Goal: Check status: Check status

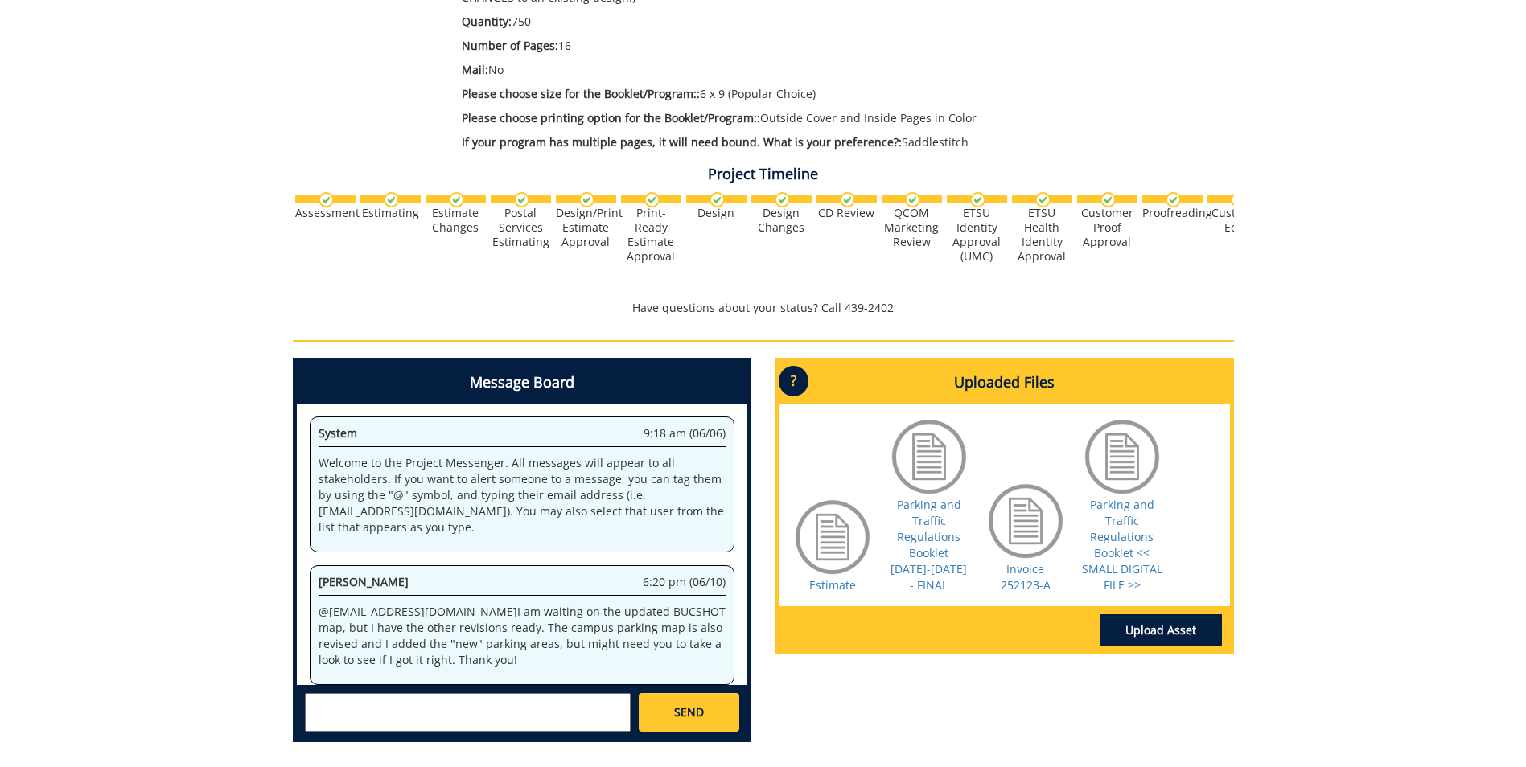
scroll to position [3540, 0]
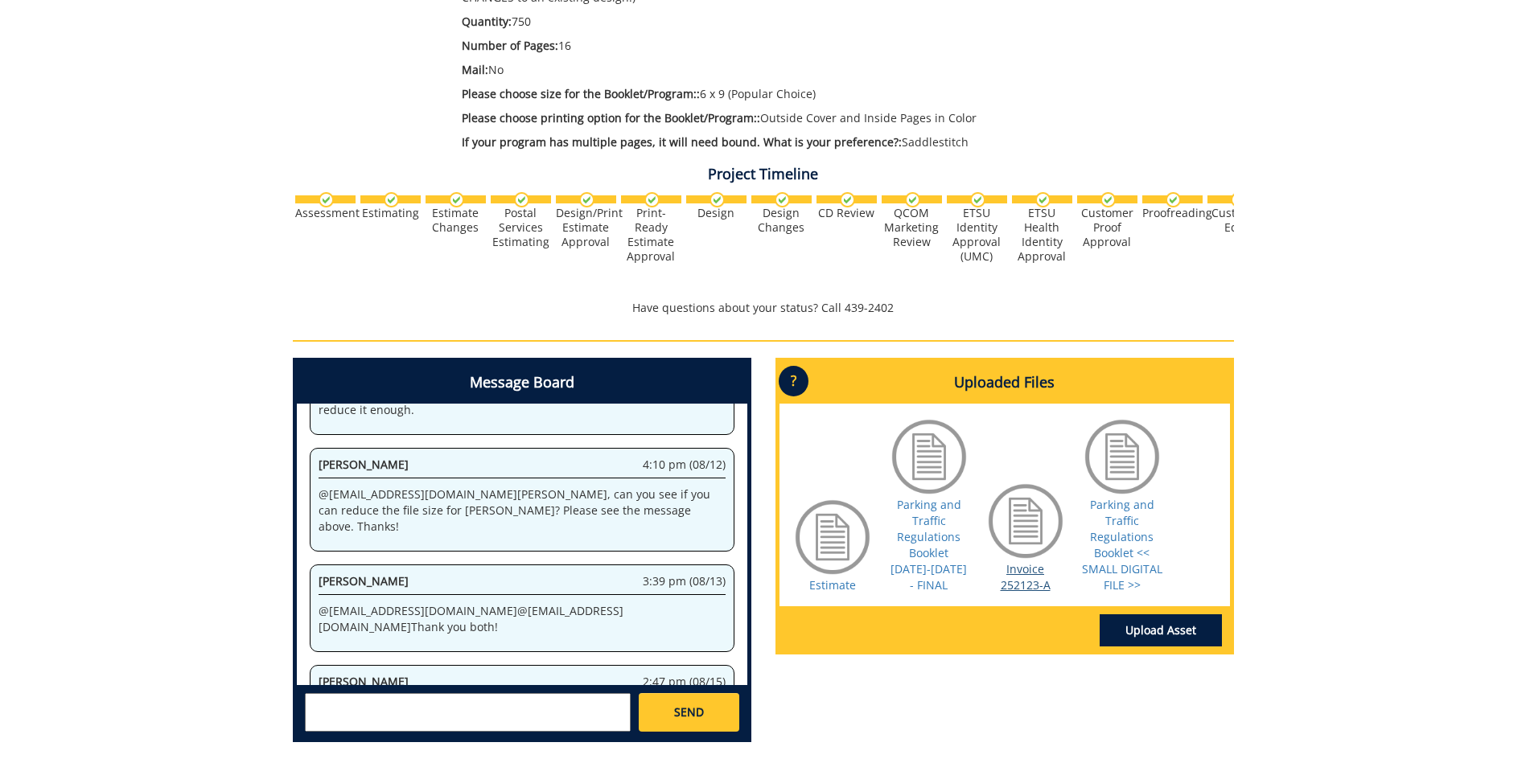
click at [1041, 589] on link "Invoice 252123-A" at bounding box center [1026, 576] width 50 height 31
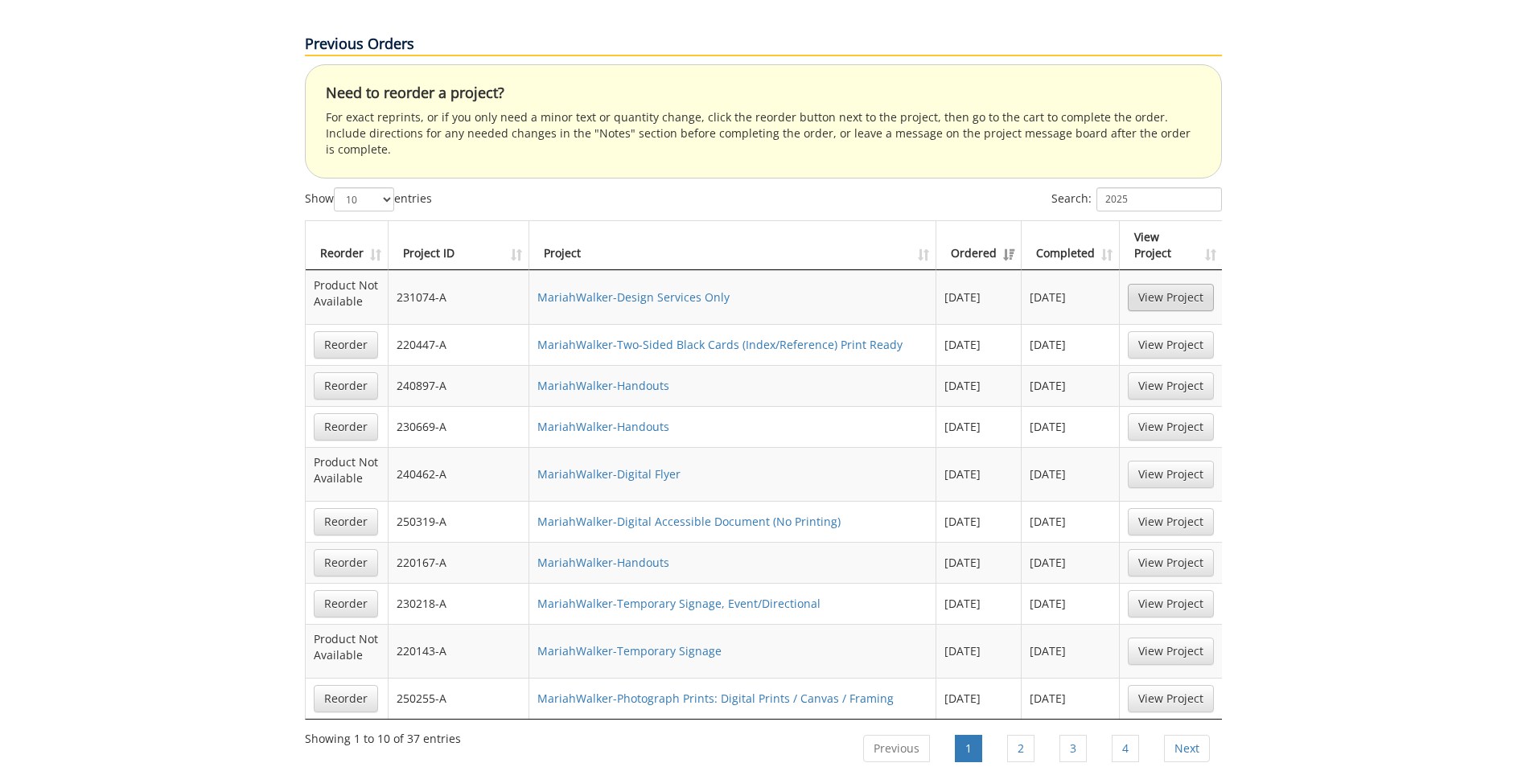
scroll to position [804, 0]
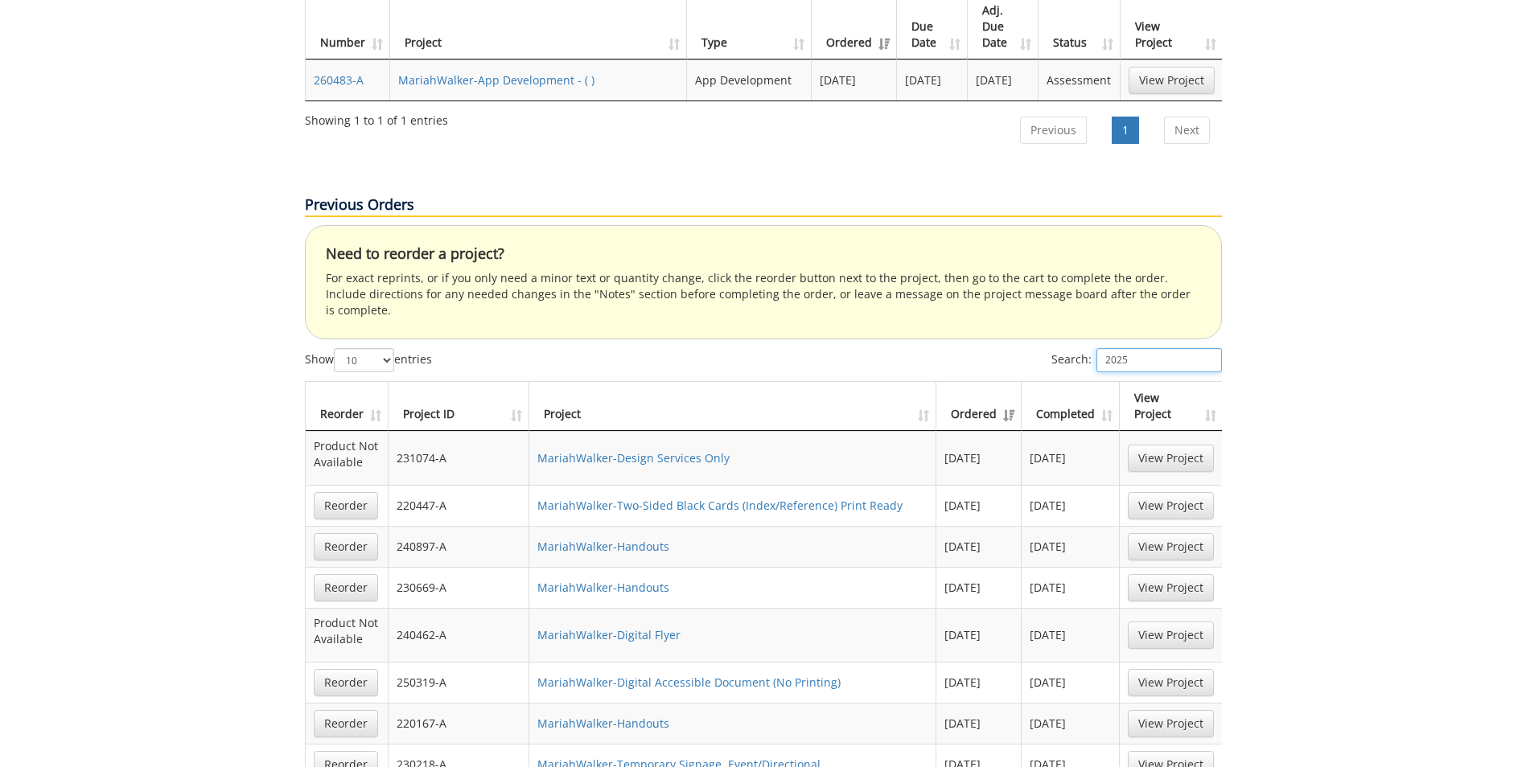
click at [1156, 348] on input "2025" at bounding box center [1158, 360] width 125 height 24
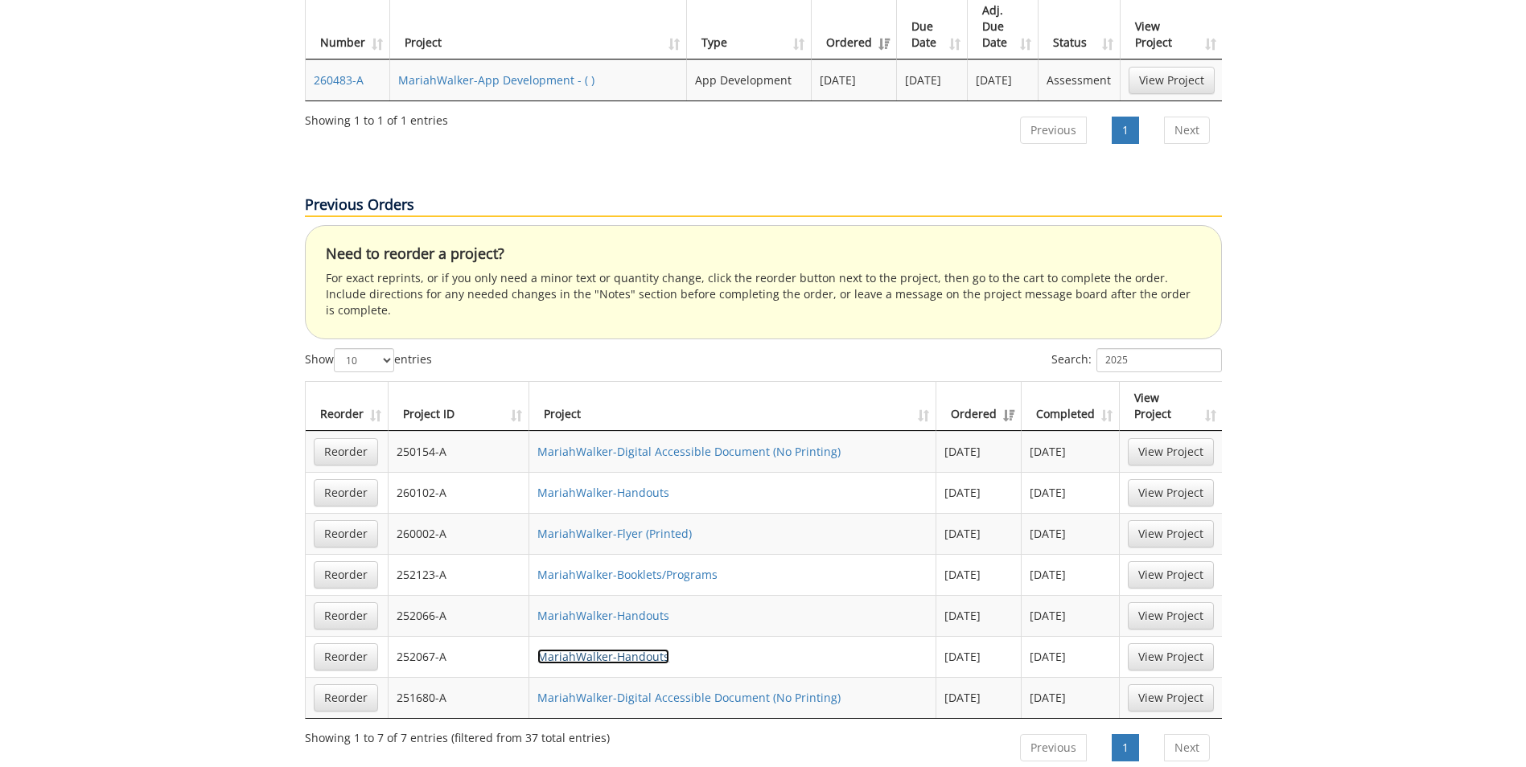
click at [627, 649] on link "MariahWalker-Handouts" at bounding box center [603, 656] width 132 height 15
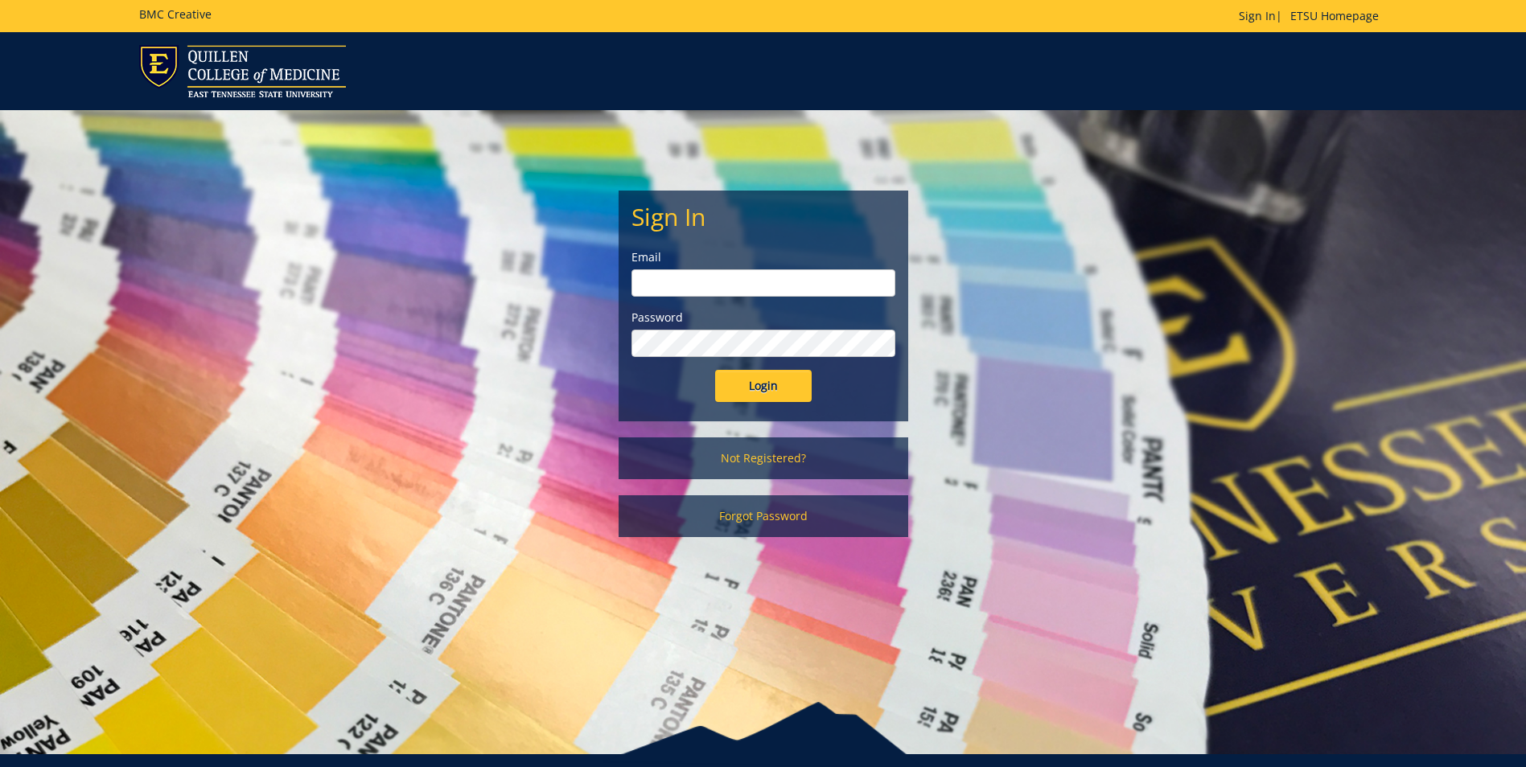
click at [687, 283] on input "email" at bounding box center [763, 282] width 264 height 27
type input "[EMAIL_ADDRESS][DOMAIN_NAME]"
click at [715, 370] on input "Login" at bounding box center [763, 386] width 97 height 32
click at [744, 380] on input "Login" at bounding box center [763, 386] width 97 height 32
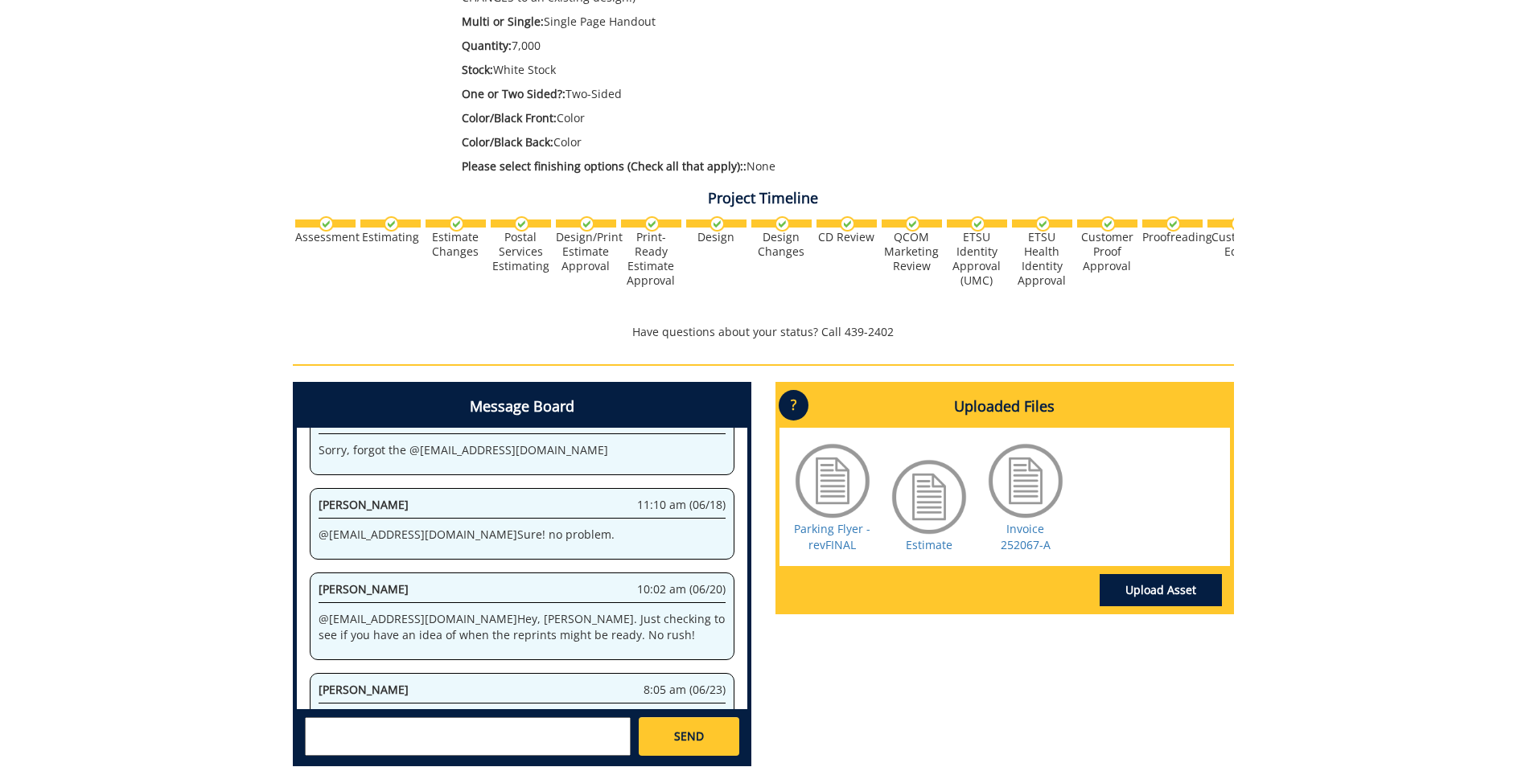
scroll to position [1545, 0]
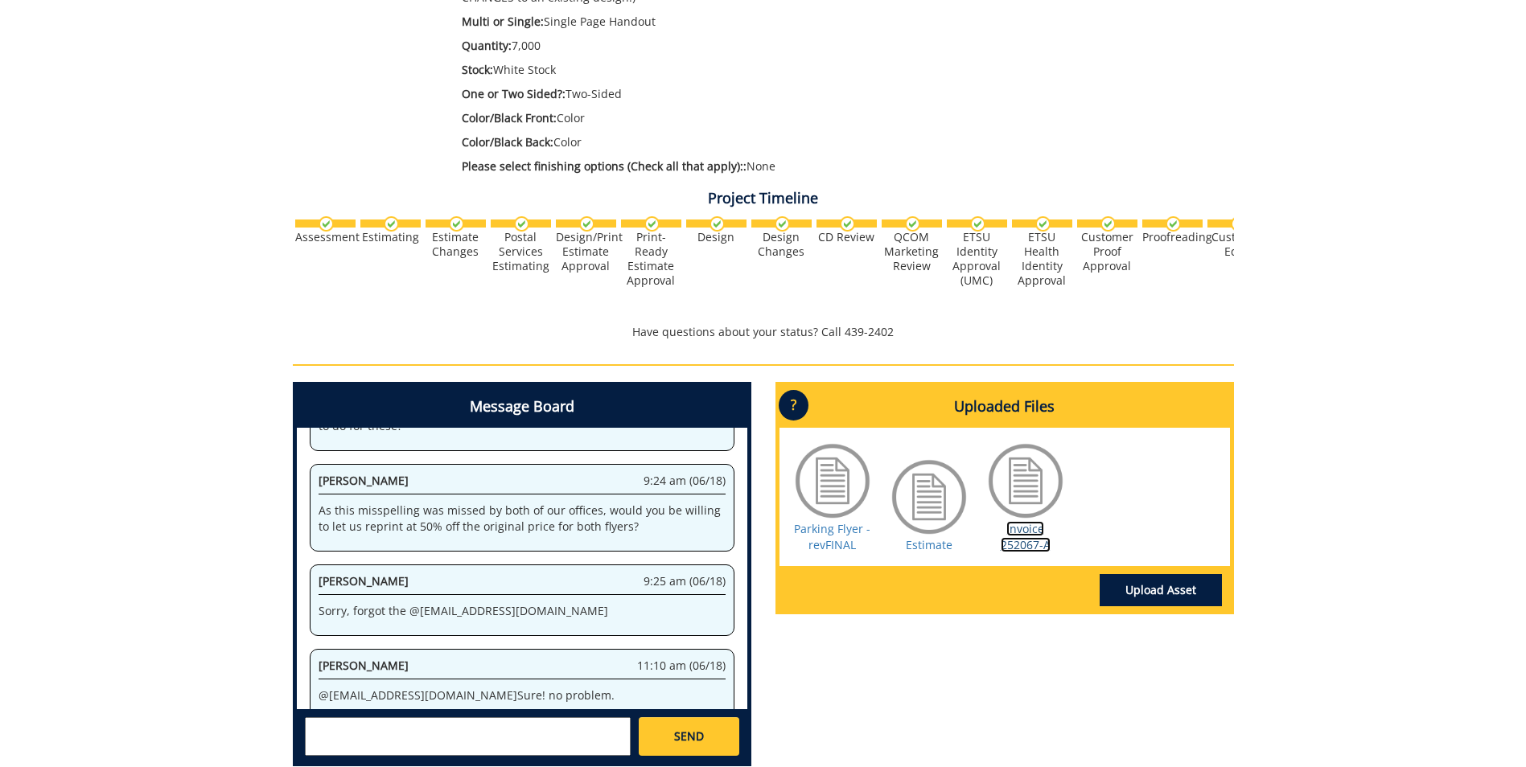
click at [1022, 542] on link "Invoice 252067-A" at bounding box center [1026, 536] width 50 height 31
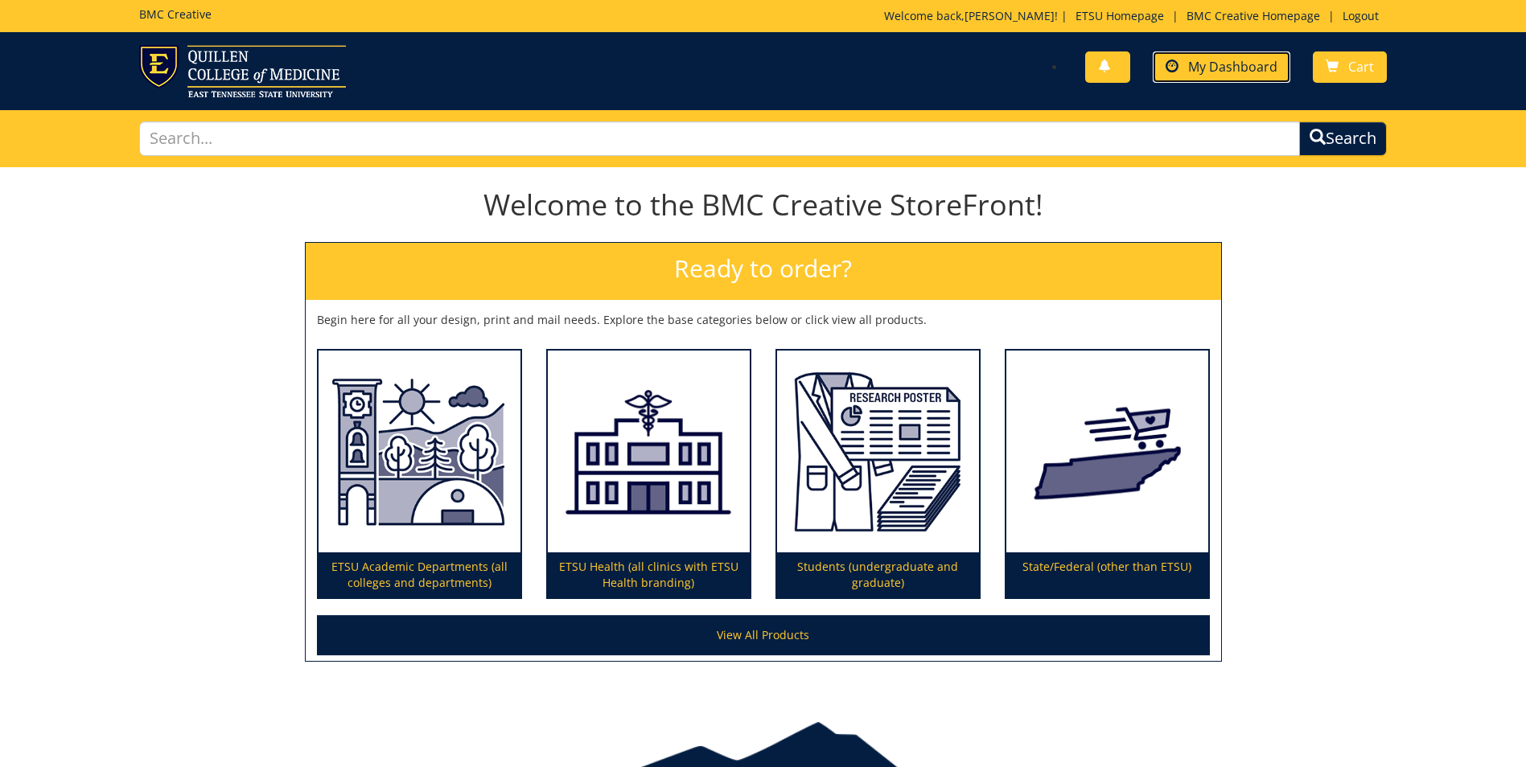
click at [1255, 77] on link "My Dashboard" at bounding box center [1222, 66] width 138 height 31
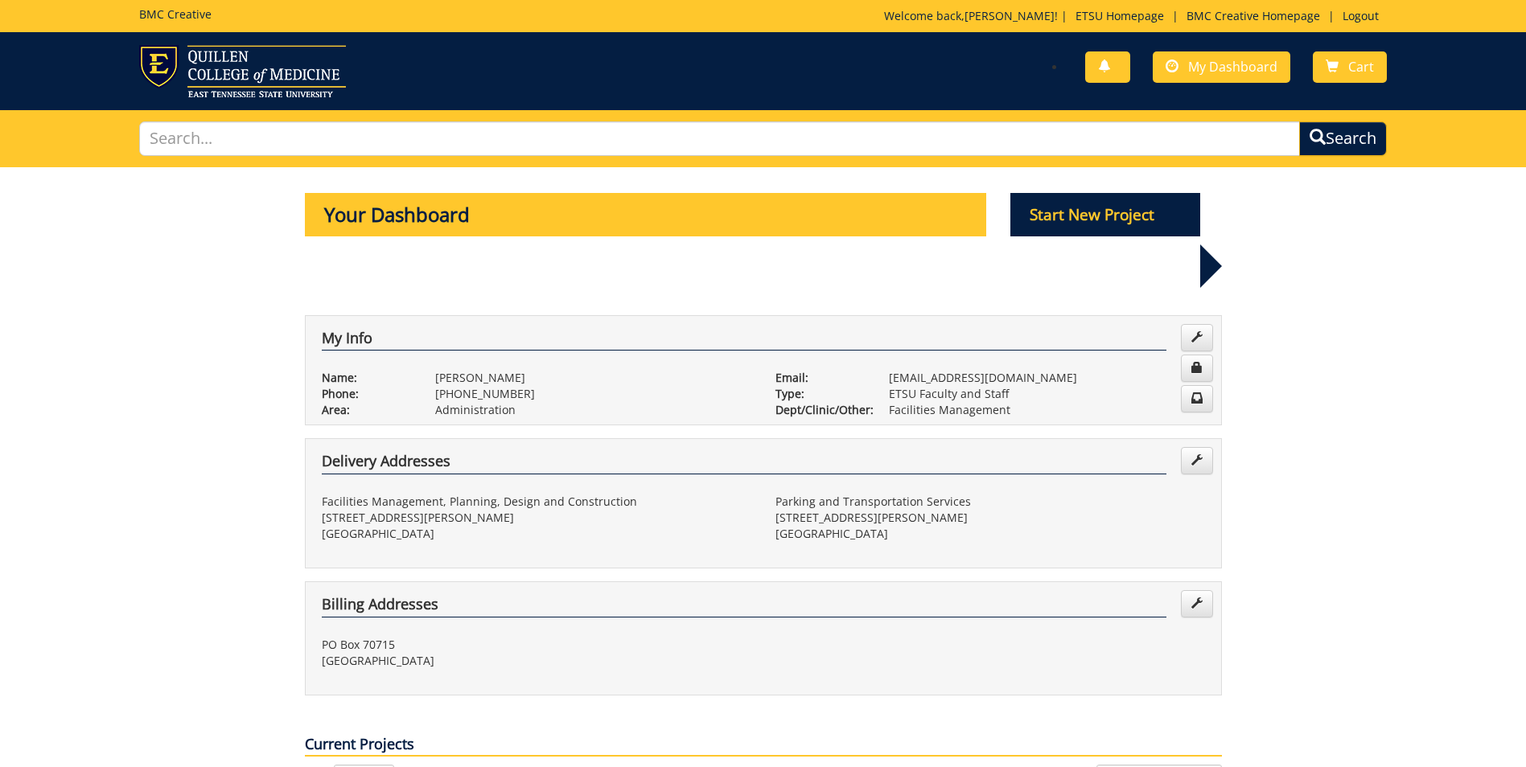
scroll to position [161, 0]
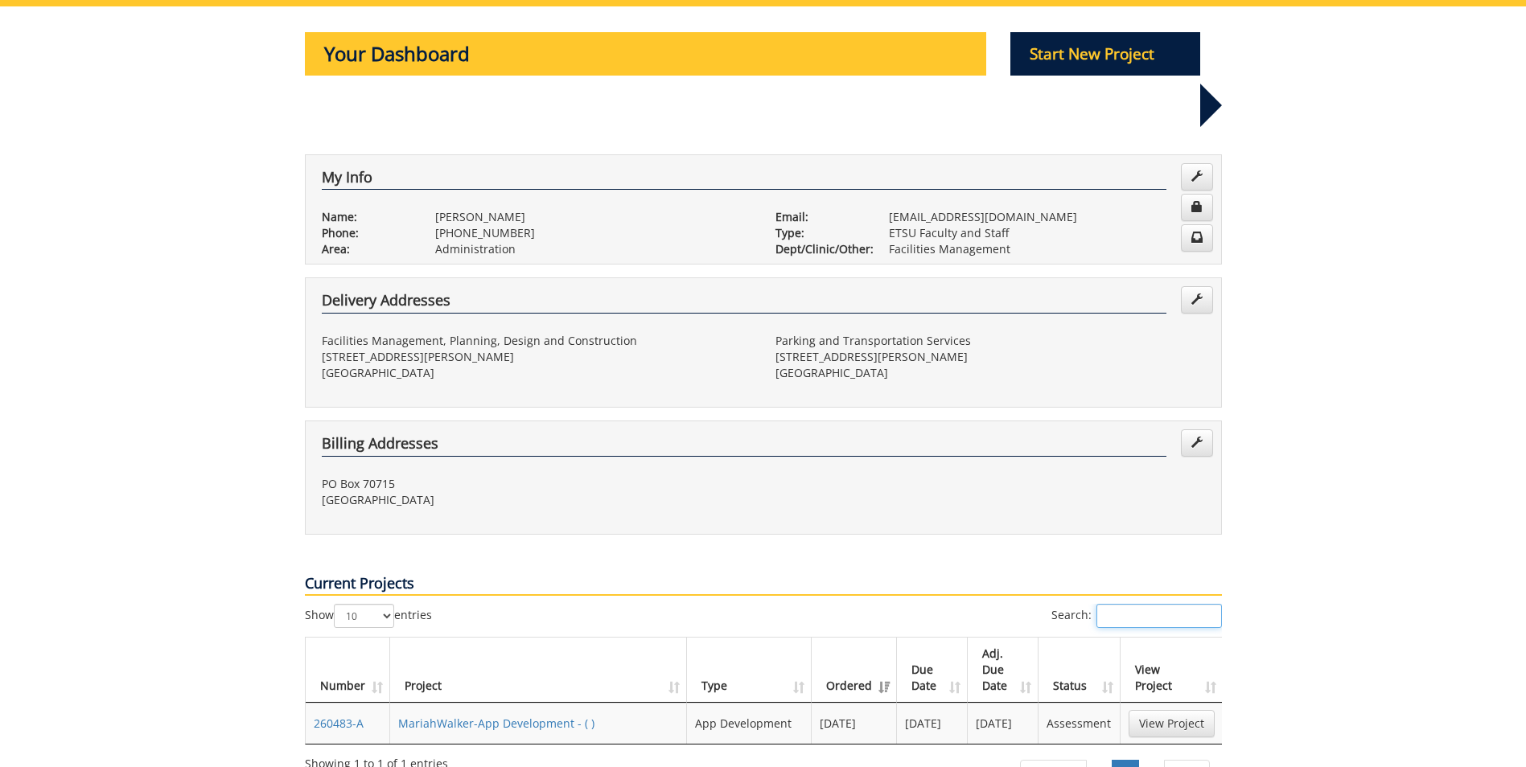
click at [1129, 604] on input "Search:" at bounding box center [1158, 616] width 125 height 24
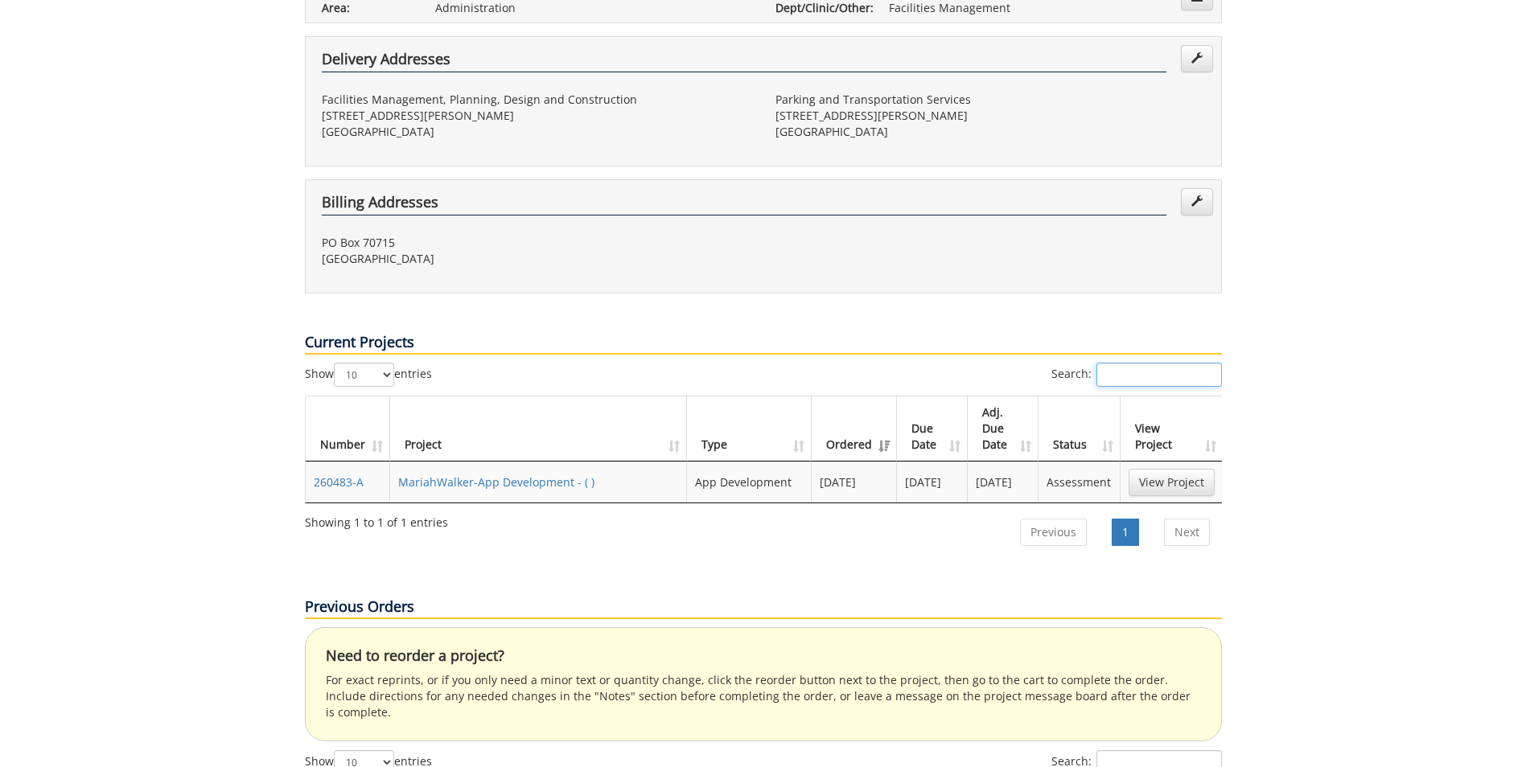
scroll to position [483, 0]
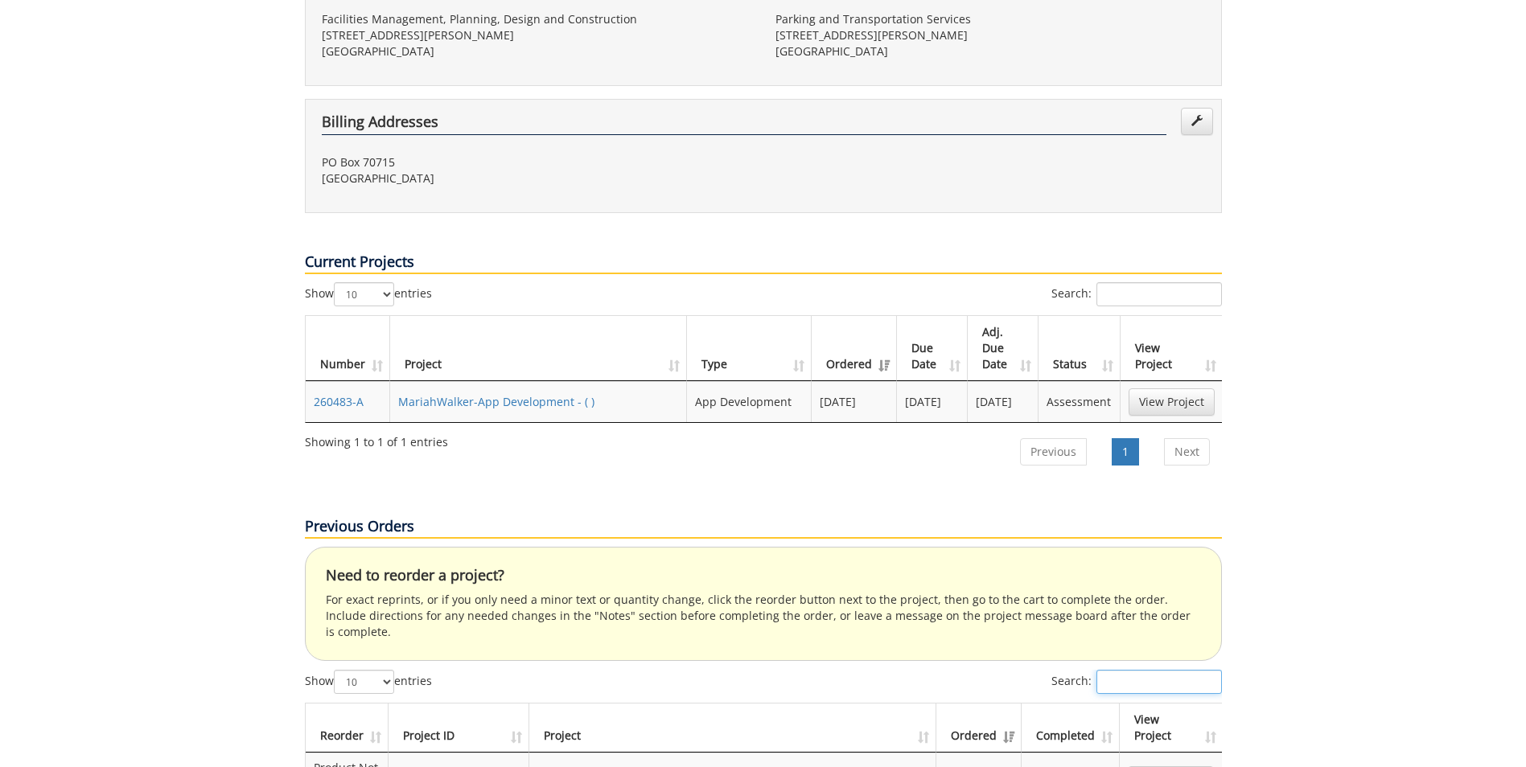
click at [1116, 670] on input "Search:" at bounding box center [1158, 682] width 125 height 24
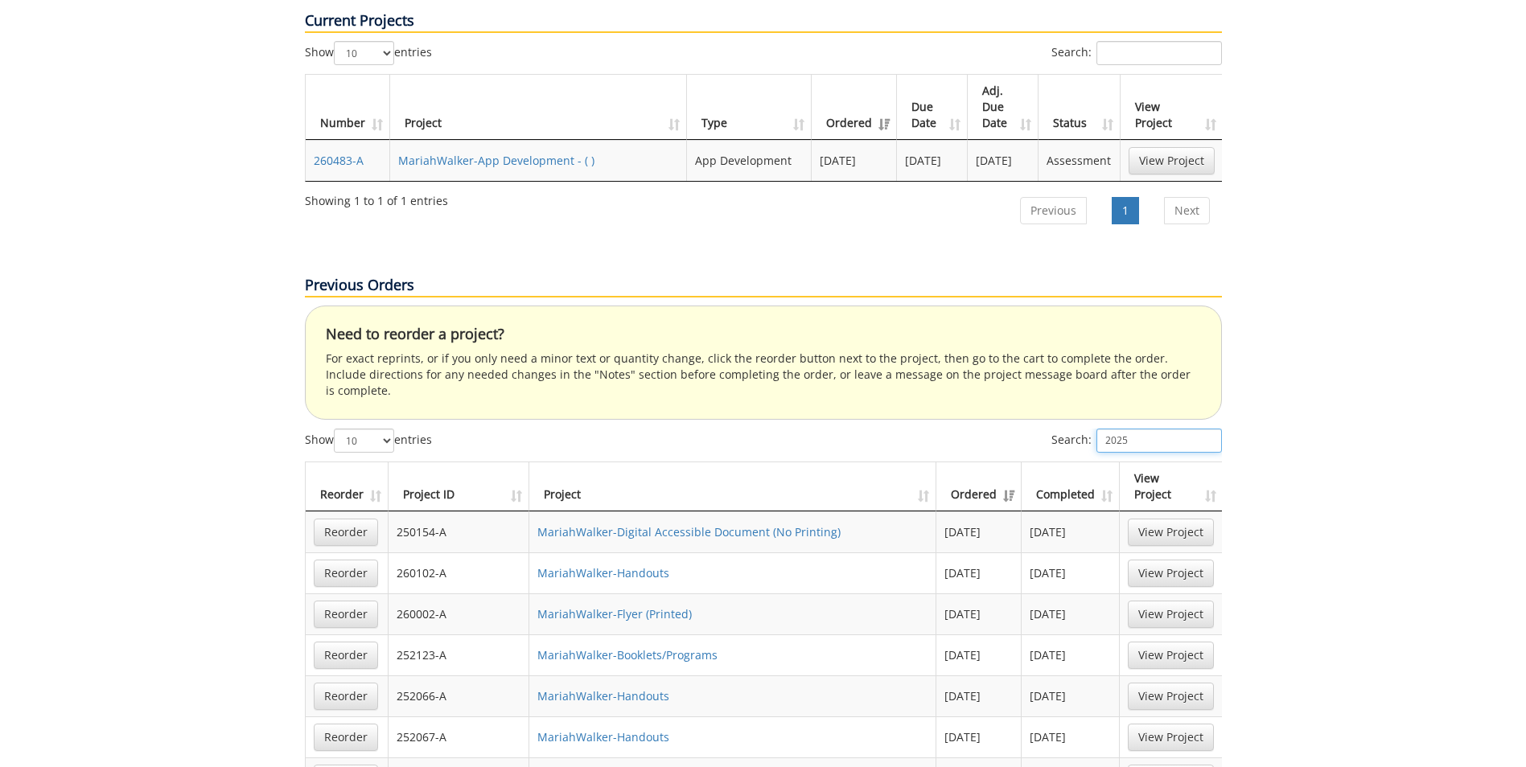
scroll to position [804, 0]
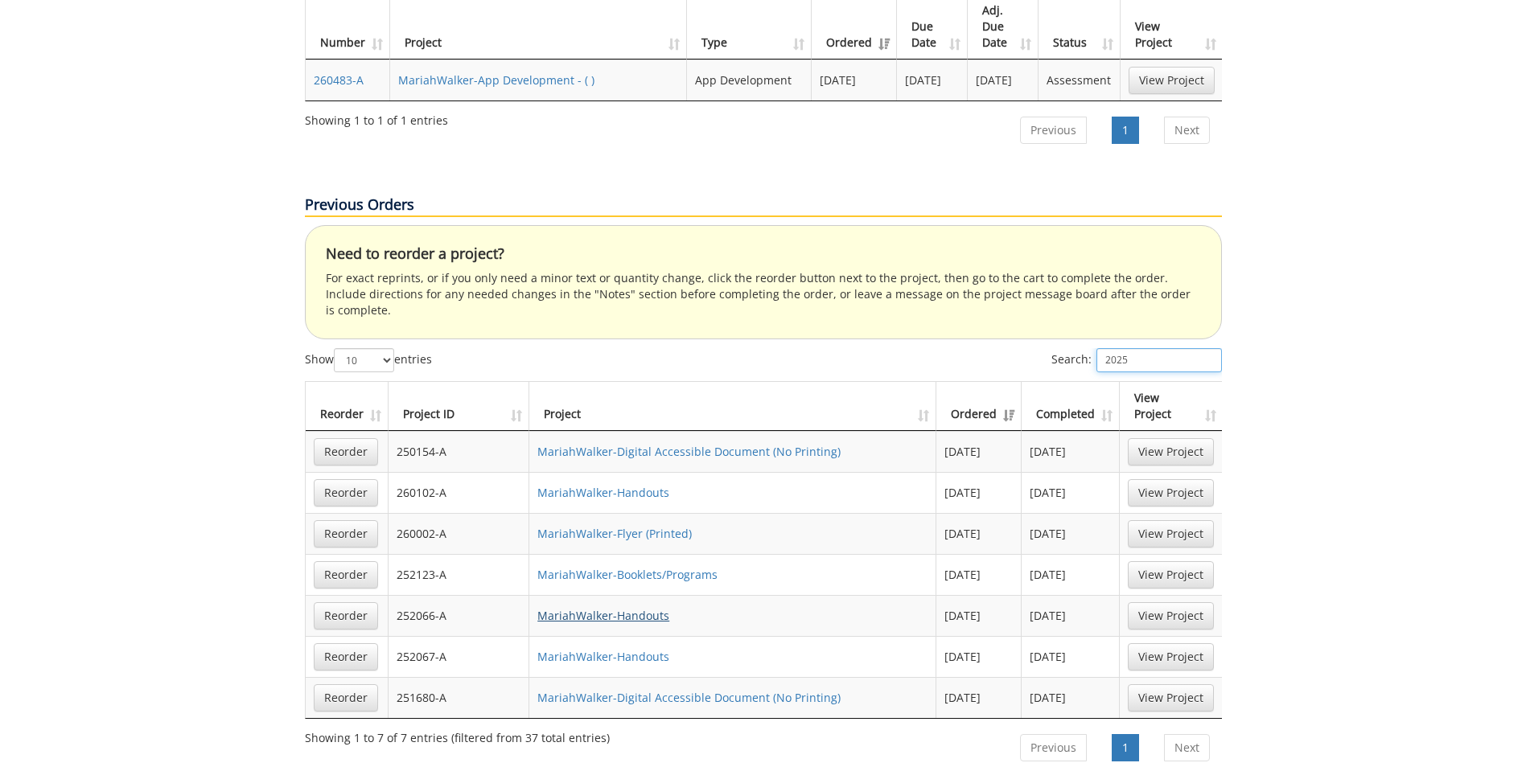
type input "2025"
click at [569, 608] on link "MariahWalker-Handouts" at bounding box center [603, 615] width 132 height 15
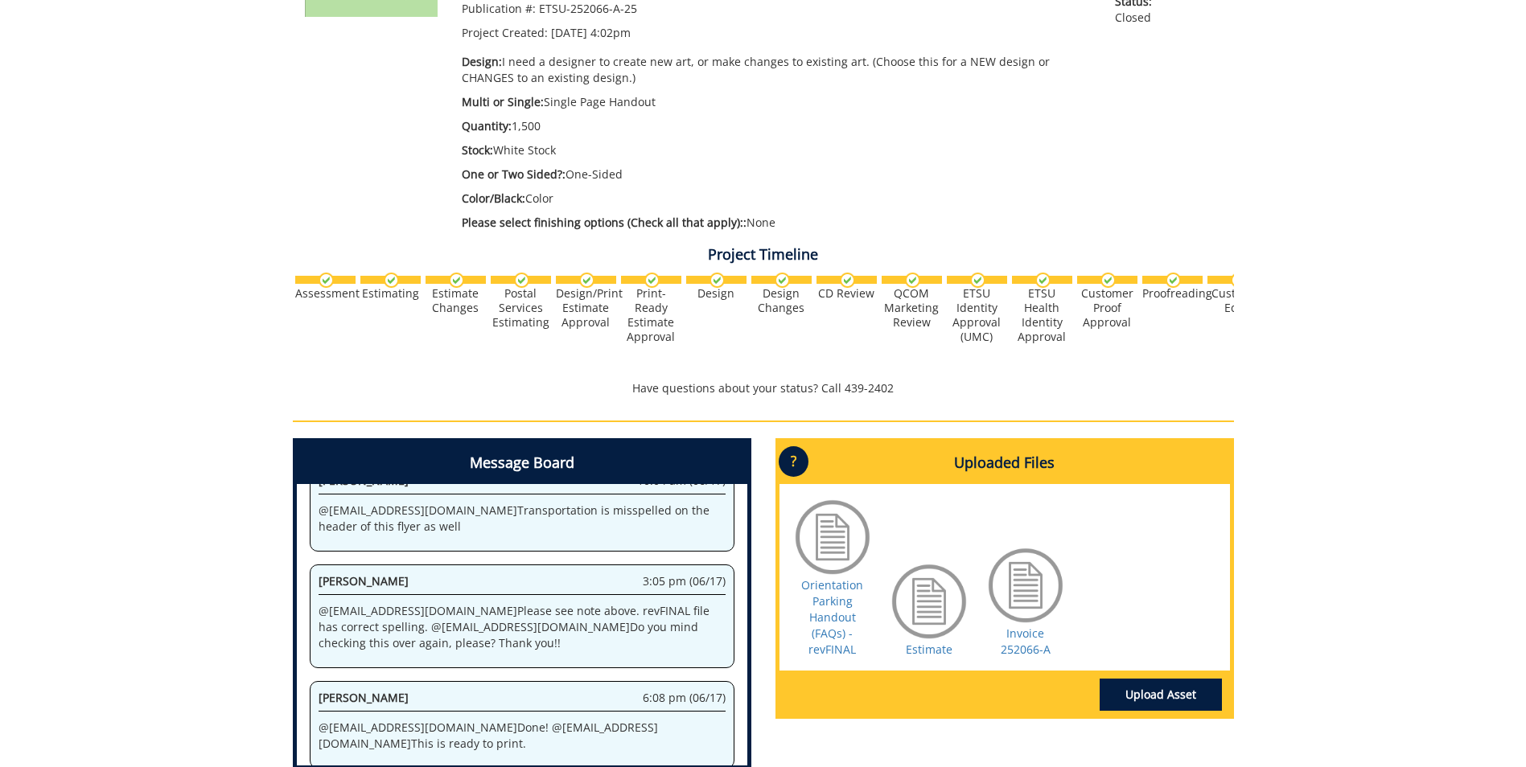
scroll to position [402, 0]
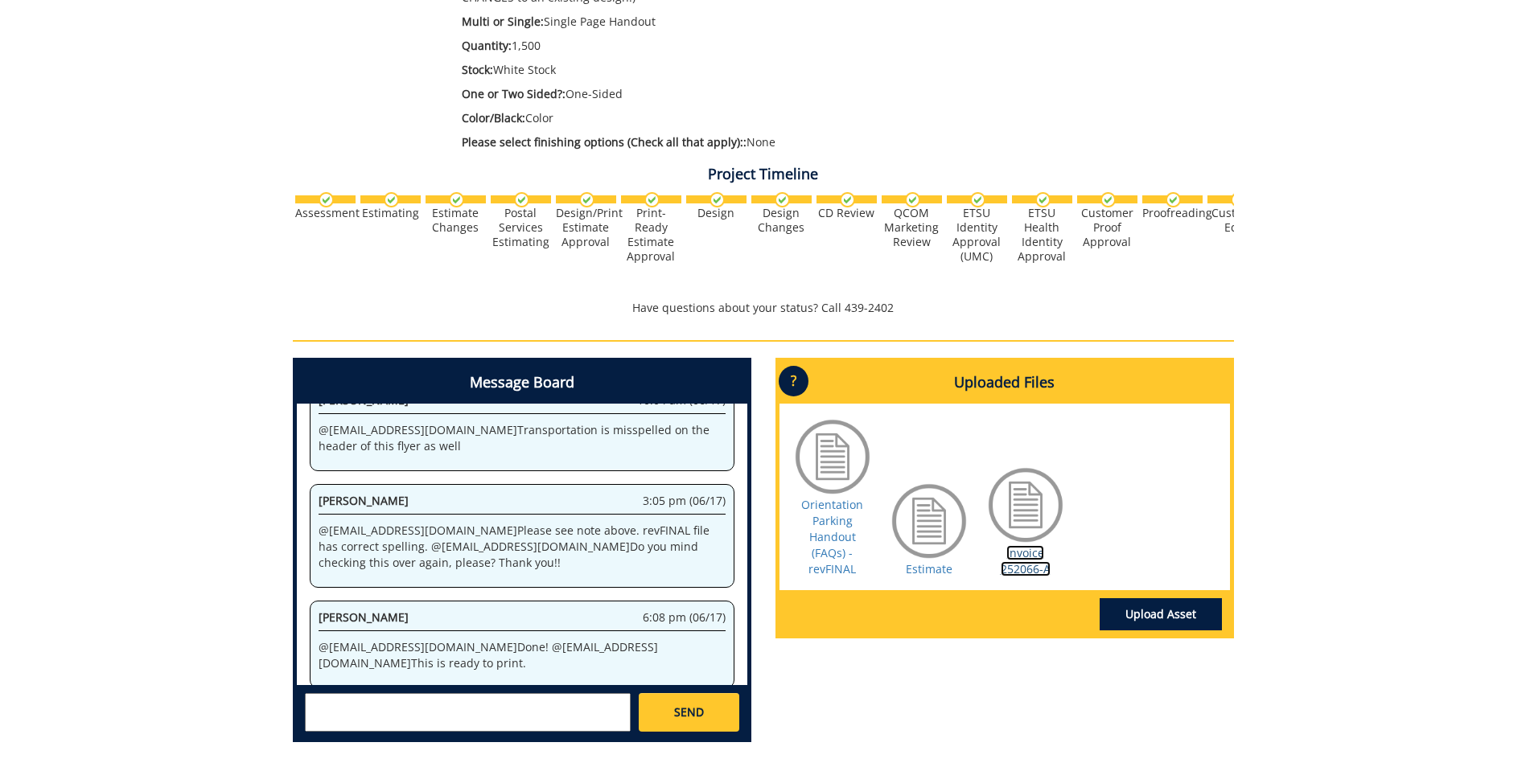
click at [1017, 561] on link "Invoice 252066-A" at bounding box center [1026, 560] width 50 height 31
